Goal: Information Seeking & Learning: Learn about a topic

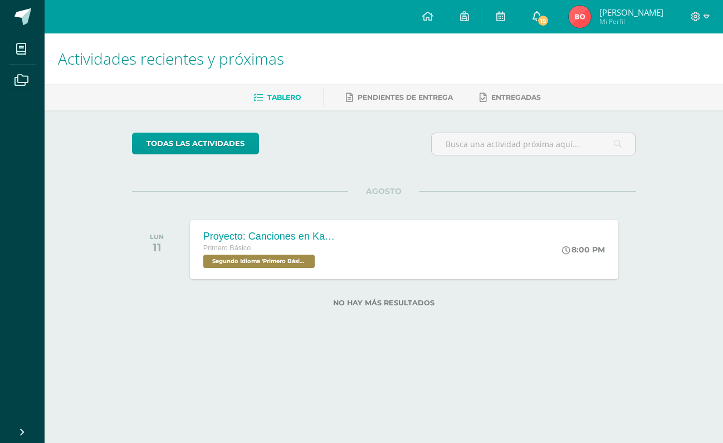
click at [550, 21] on span "15" at bounding box center [543, 20] width 12 height 12
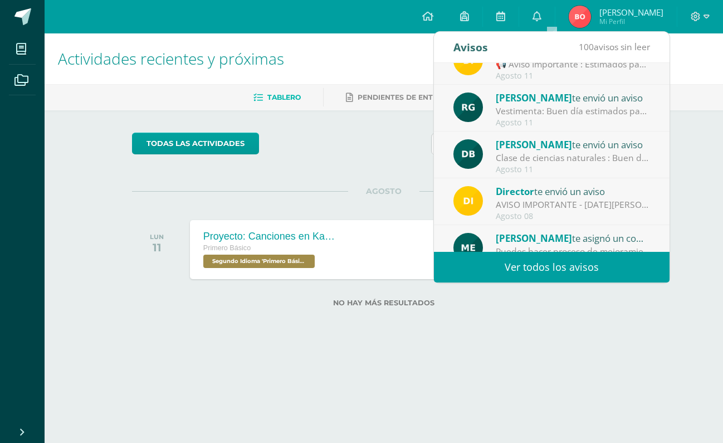
scroll to position [22, 0]
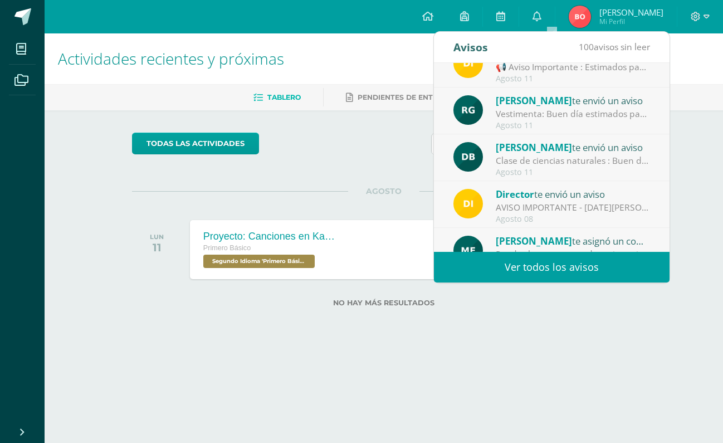
click at [559, 161] on div "Clase de ciencias naturales : Buen día Envío link de la clase de ciencias natur…" at bounding box center [573, 160] width 155 height 13
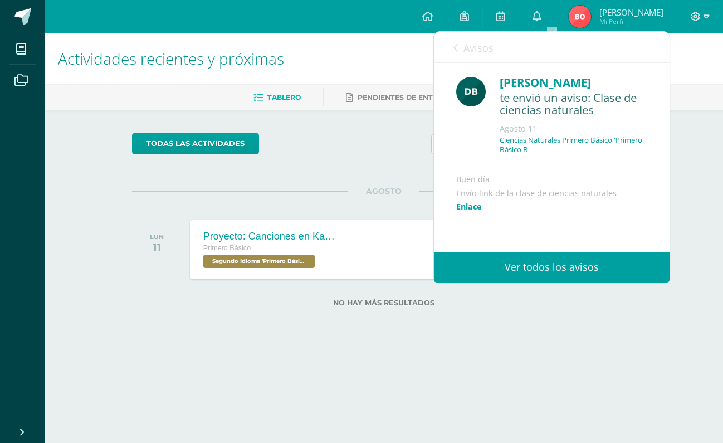
click at [556, 166] on div "Diana Barrios te envió un aviso: Clase de ciencias naturales Agosto 11 Ciencias…" at bounding box center [552, 191] width 236 height 257
click at [485, 273] on link "Ver todos los avisos" at bounding box center [552, 267] width 236 height 31
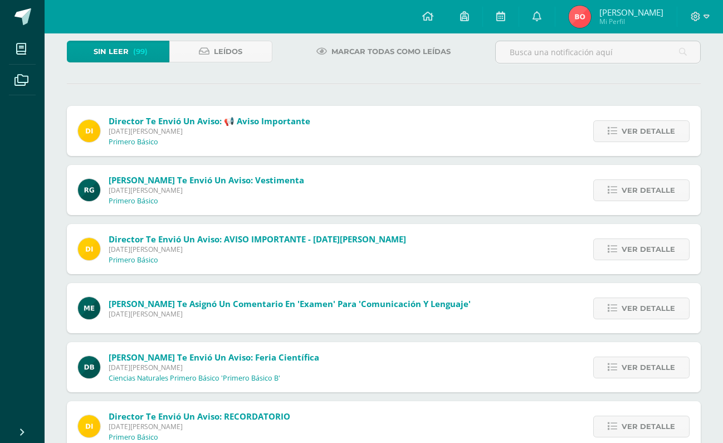
scroll to position [67, 0]
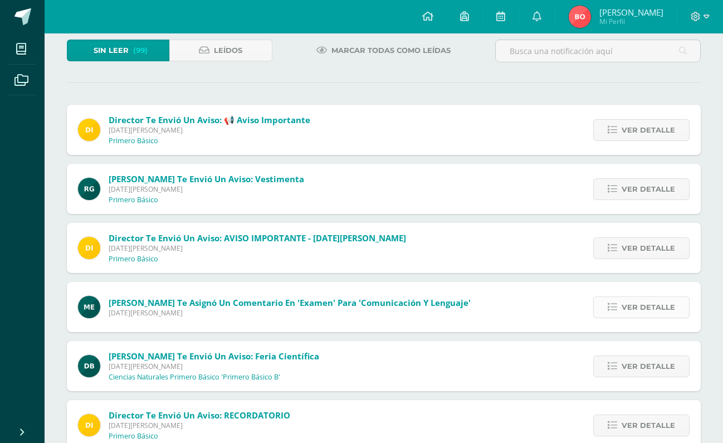
click at [625, 307] on span "Ver detalle" at bounding box center [649, 307] width 54 height 21
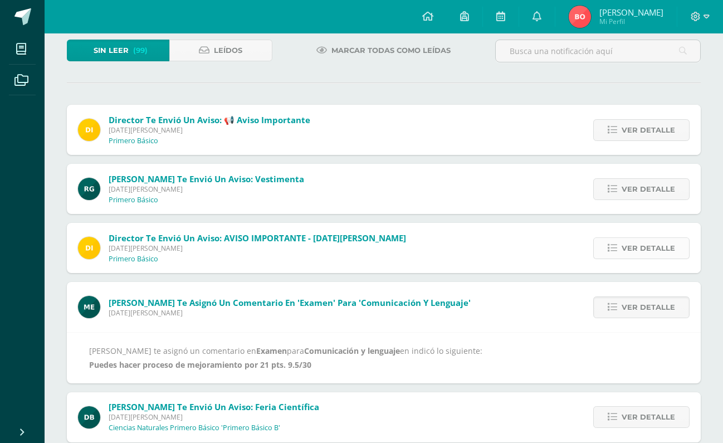
click at [629, 252] on span "Ver detalle" at bounding box center [649, 248] width 54 height 21
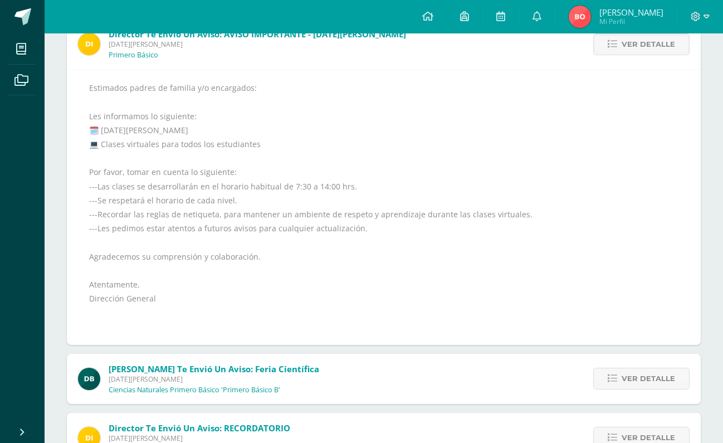
scroll to position [458, 0]
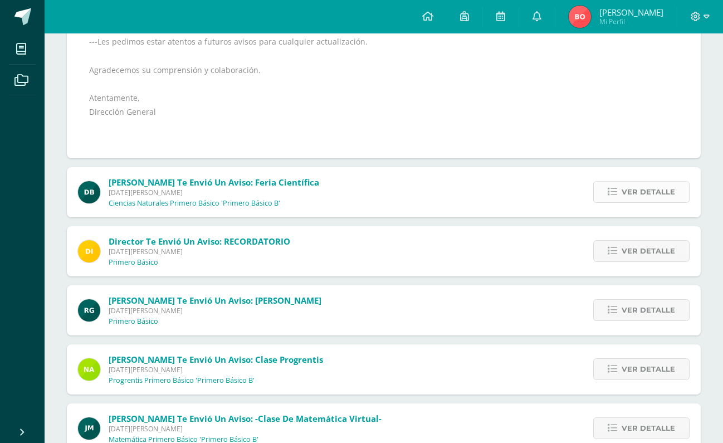
click at [640, 191] on span "Ver detalle" at bounding box center [649, 192] width 54 height 21
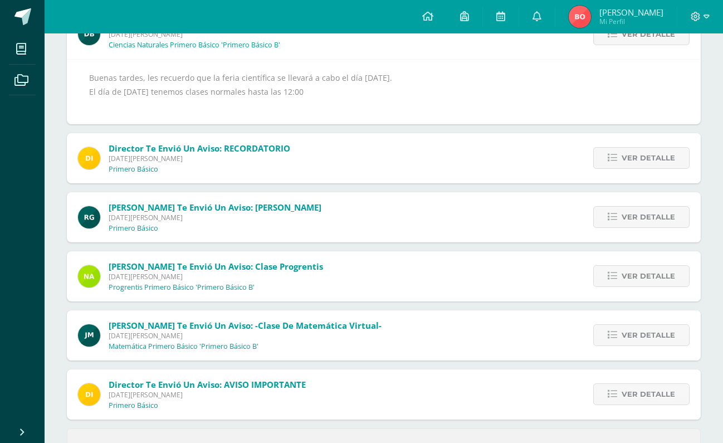
scroll to position [230, 0]
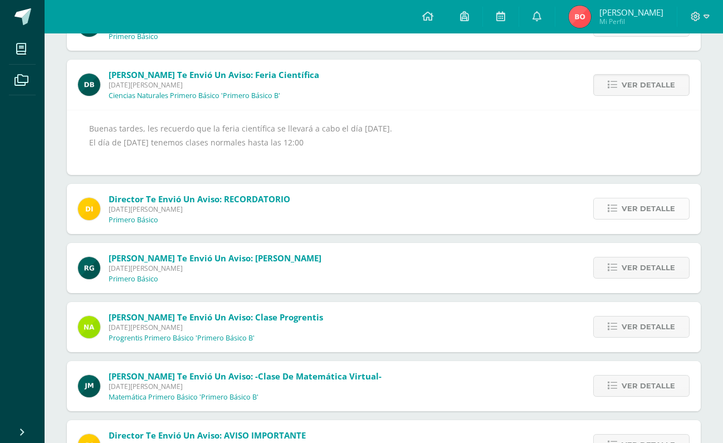
click at [652, 211] on span "Ver detalle" at bounding box center [649, 208] width 54 height 21
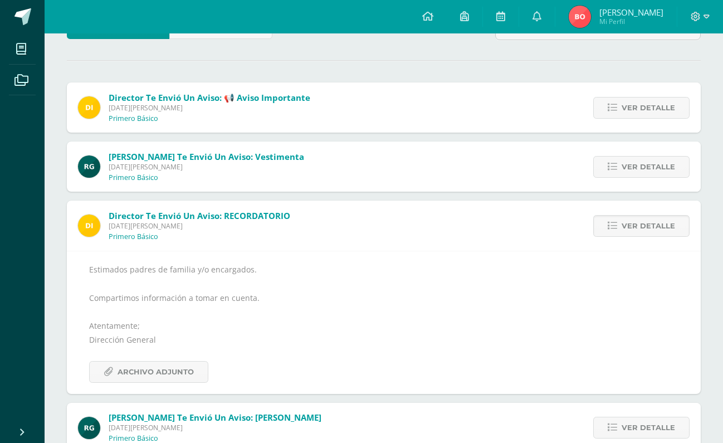
scroll to position [271, 0]
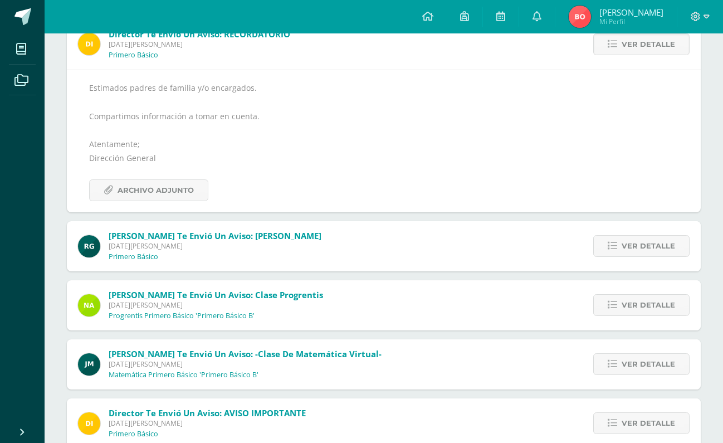
click at [376, 241] on div "Rosana Gómez te envió un aviso: Horario de Exámenes Martes 05 de Agosto de 2025…" at bounding box center [384, 246] width 634 height 50
click at [387, 255] on div "Rosana Gómez te envió un aviso: Horario de Exámenes Martes 05 de Agosto de 2025…" at bounding box center [384, 246] width 634 height 50
click at [623, 240] on link "Ver detalle" at bounding box center [642, 246] width 96 height 22
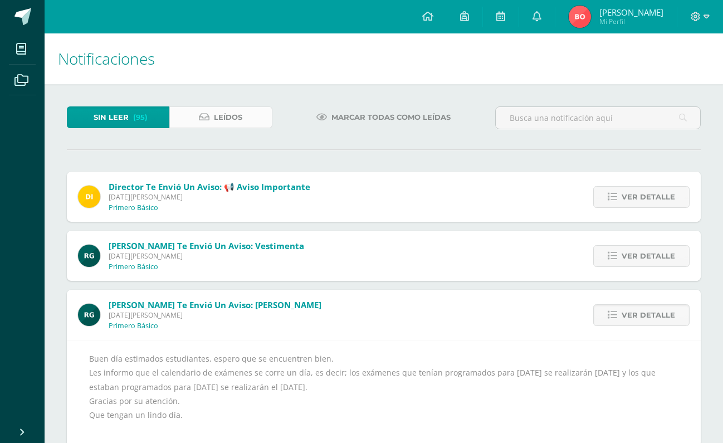
scroll to position [0, 0]
click at [211, 125] on link "Leídos" at bounding box center [220, 117] width 103 height 22
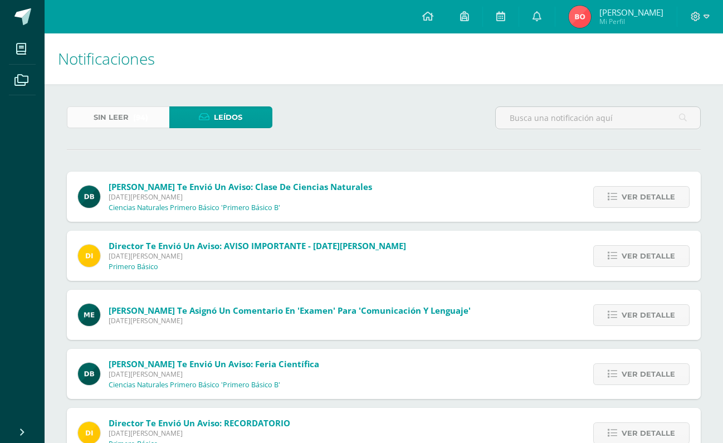
click at [132, 117] on link "Sin leer (94)" at bounding box center [118, 117] width 103 height 22
click at [434, 18] on icon at bounding box center [427, 16] width 11 height 10
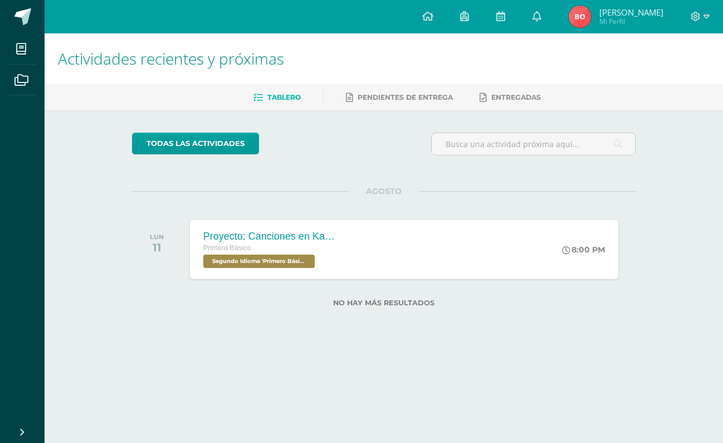
click at [555, 20] on link at bounding box center [537, 16] width 36 height 33
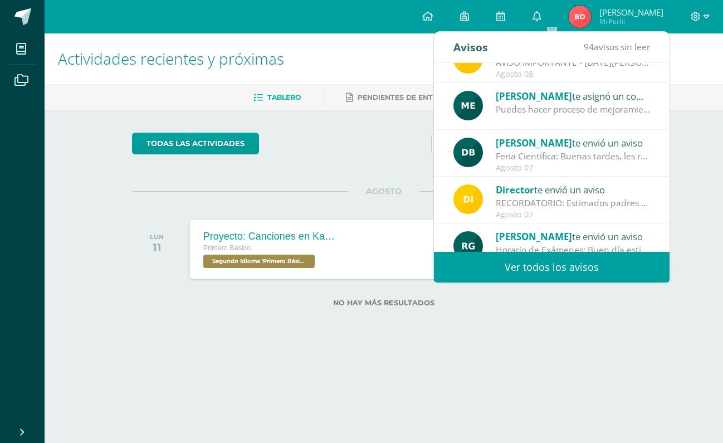
scroll to position [174, 0]
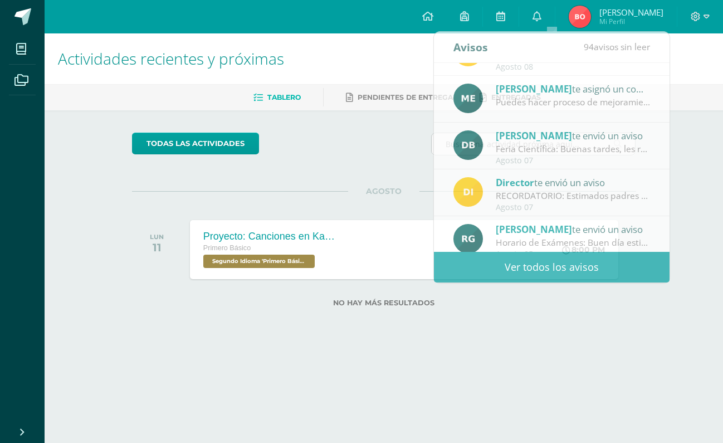
click at [362, 173] on div "todas las Actividades No tienes actividades Échale un vistazo a los demás perío…" at bounding box center [384, 226] width 549 height 232
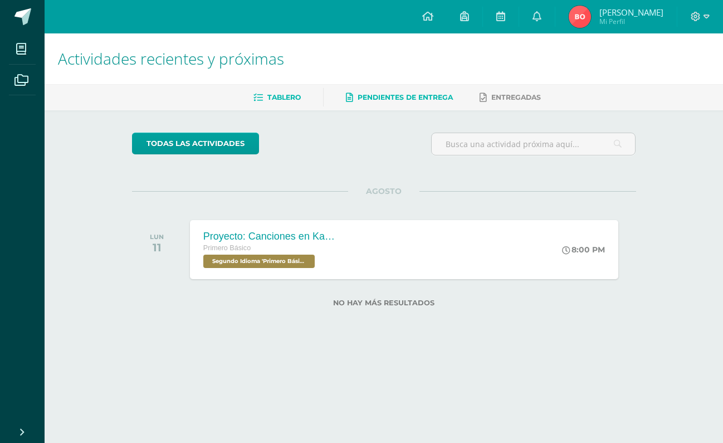
click at [406, 95] on span "Pendientes de entrega" at bounding box center [405, 97] width 95 height 8
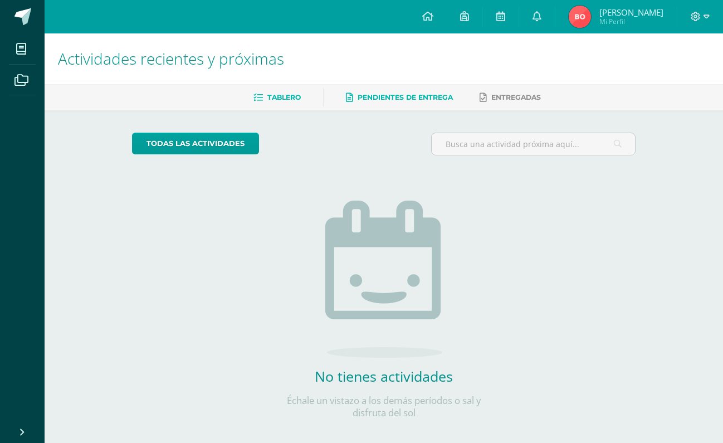
click at [266, 105] on link "Tablero" at bounding box center [277, 98] width 47 height 18
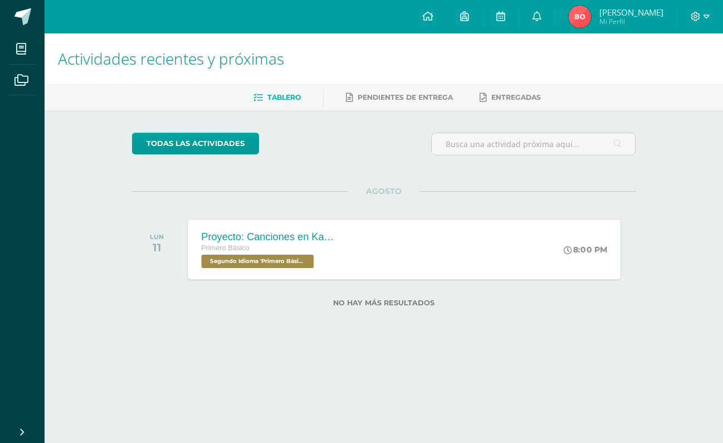
click at [373, 244] on div "Proyecto: Canciones en Kaqchikel Primero Básico Segundo Idioma 'Primero Básico …" at bounding box center [404, 250] width 433 height 60
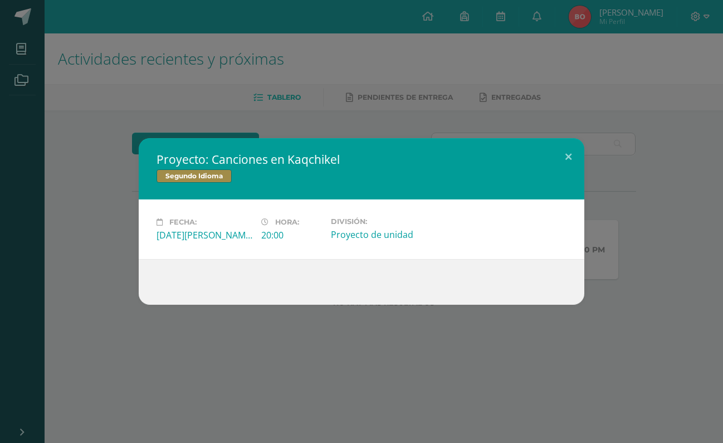
click at [335, 119] on div "Proyecto: Canciones en Kaqchikel Segundo Idioma Fecha: Lunes 11 de Agosto Hora:…" at bounding box center [361, 221] width 723 height 443
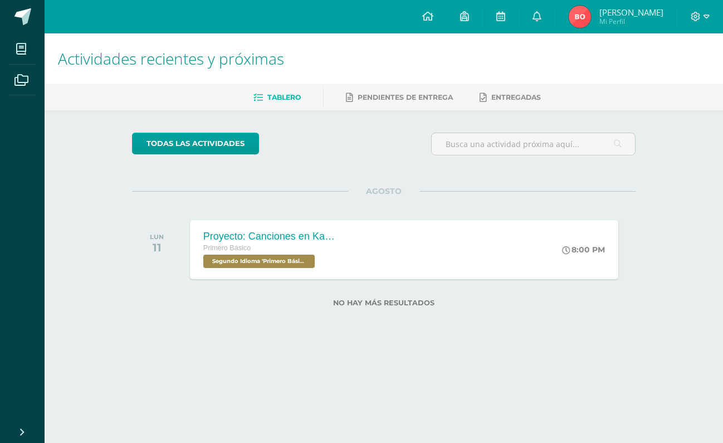
click at [637, 24] on span "Mi Perfil" at bounding box center [632, 21] width 64 height 9
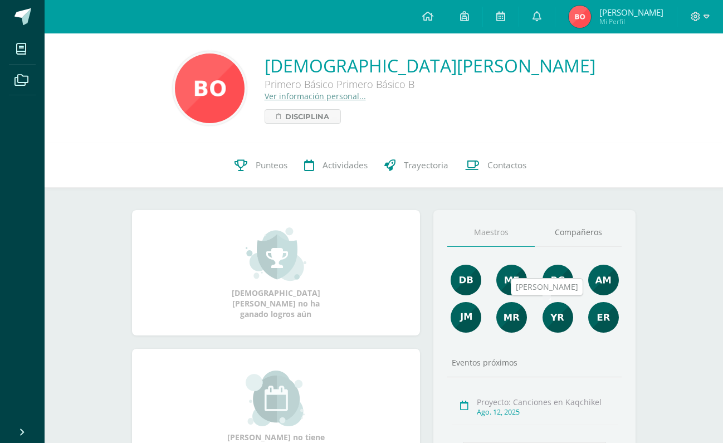
click at [561, 327] on img at bounding box center [558, 317] width 31 height 31
click at [602, 322] on img at bounding box center [604, 317] width 31 height 31
click at [602, 321] on img at bounding box center [604, 317] width 31 height 31
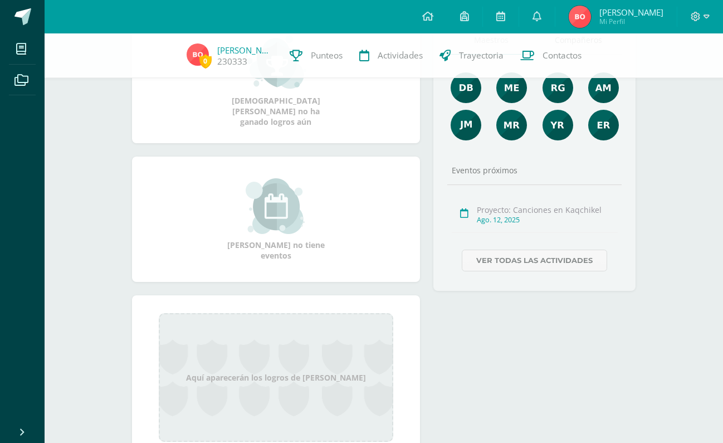
scroll to position [147, 0]
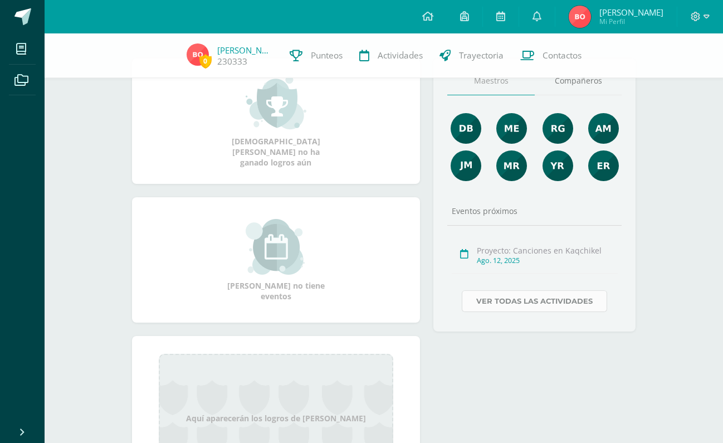
click at [499, 299] on link "Ver todas las actividades" at bounding box center [534, 301] width 145 height 22
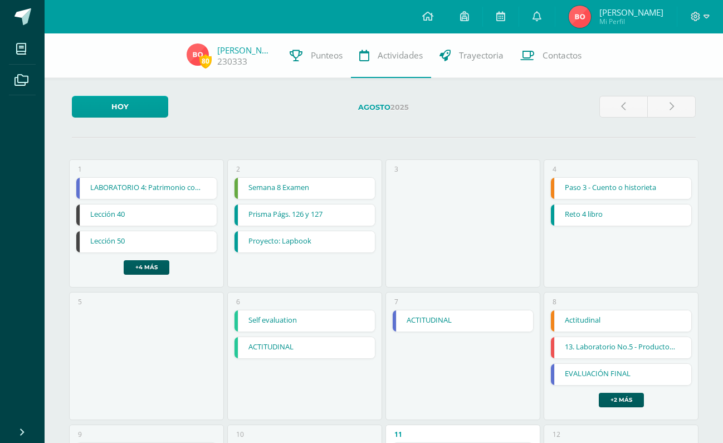
click at [183, 192] on link "LABORATORIO 4: Patrimonio comercial" at bounding box center [146, 188] width 140 height 21
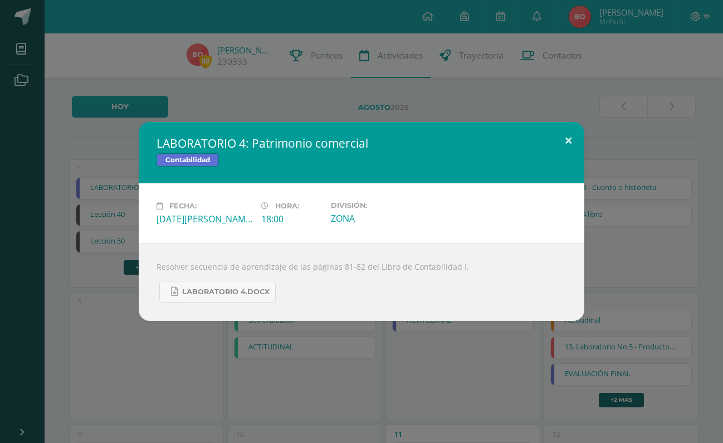
click at [576, 145] on button at bounding box center [569, 141] width 32 height 38
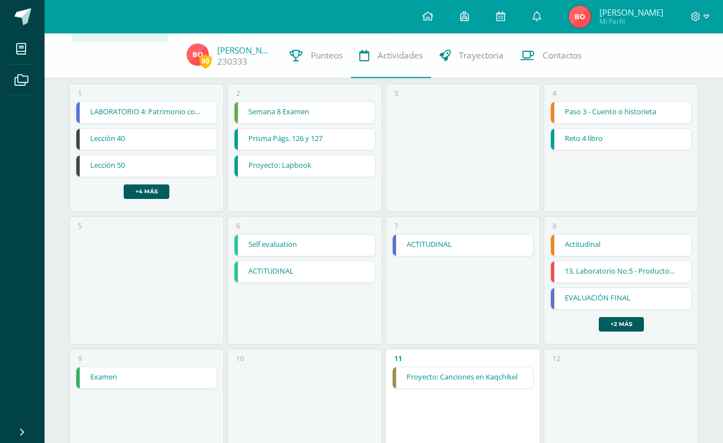
scroll to position [80, 0]
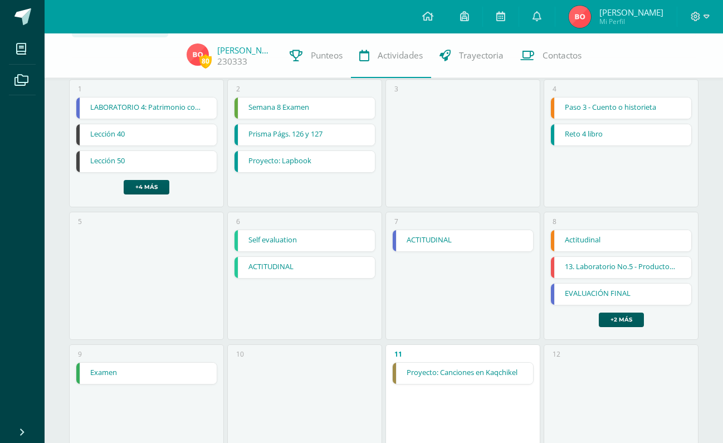
click at [176, 128] on link "Lección 40" at bounding box center [146, 134] width 140 height 21
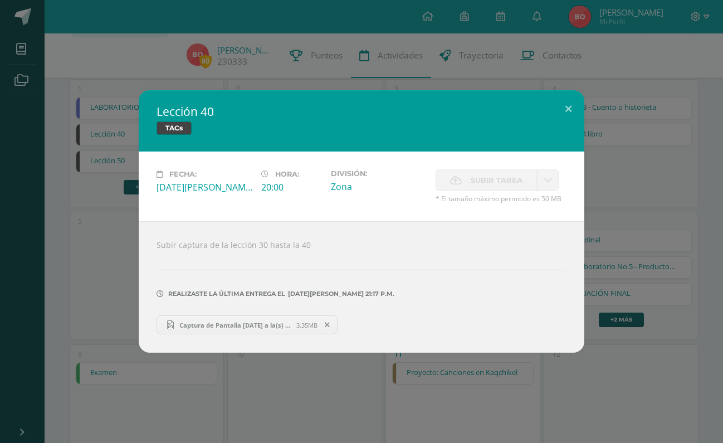
click at [253, 333] on link "Captura de Pantalla [DATE] a la(s) 21.17.12.png 3.35MB" at bounding box center [247, 324] width 181 height 19
